Goal: Task Accomplishment & Management: Manage account settings

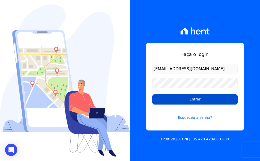
drag, startPoint x: 173, startPoint y: 103, endPoint x: 174, endPoint y: 99, distance: 4.4
click at [173, 103] on input "Entrar" at bounding box center [195, 99] width 85 height 10
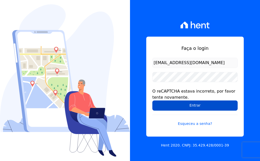
click at [165, 105] on input "Entrar" at bounding box center [195, 105] width 85 height 10
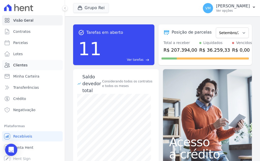
click at [27, 68] on link "Clientes" at bounding box center [32, 65] width 61 height 10
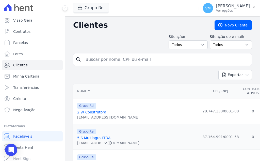
click at [117, 57] on input "search" at bounding box center [166, 59] width 167 height 10
paste input "05248056101"
type input "05248056101"
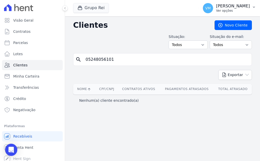
click at [232, 10] on p "Ver opções" at bounding box center [233, 11] width 34 height 4
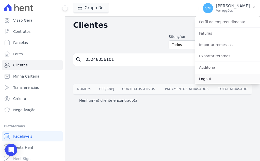
click at [216, 78] on link "Logout" at bounding box center [227, 78] width 65 height 9
